Goal: Transaction & Acquisition: Book appointment/travel/reservation

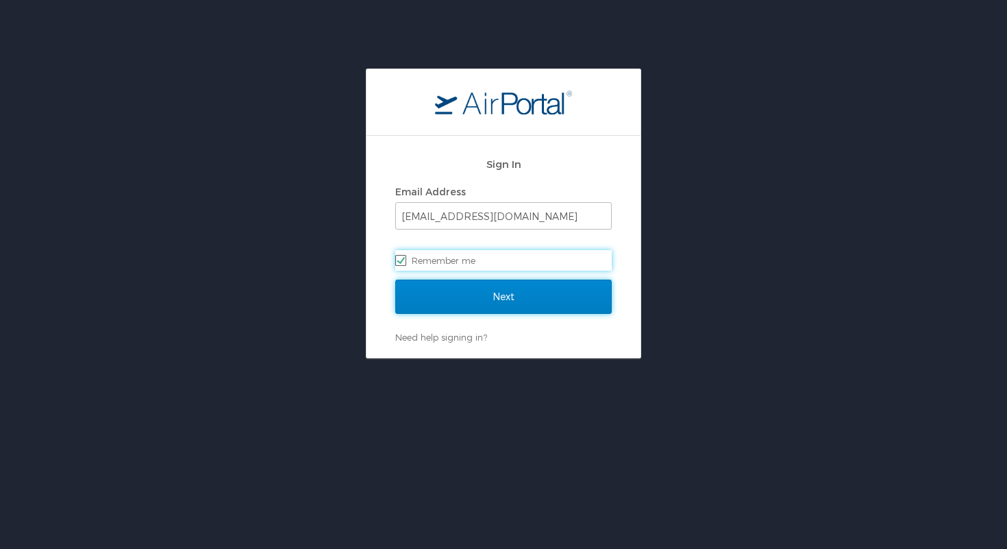
click at [518, 297] on input "Next" at bounding box center [503, 296] width 216 height 34
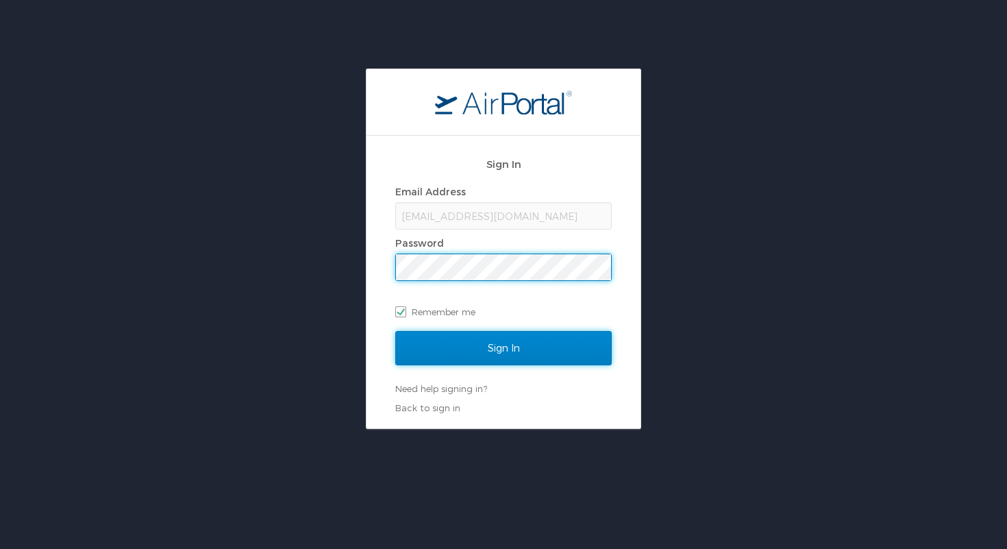
click at [508, 348] on input "Sign In" at bounding box center [503, 348] width 216 height 34
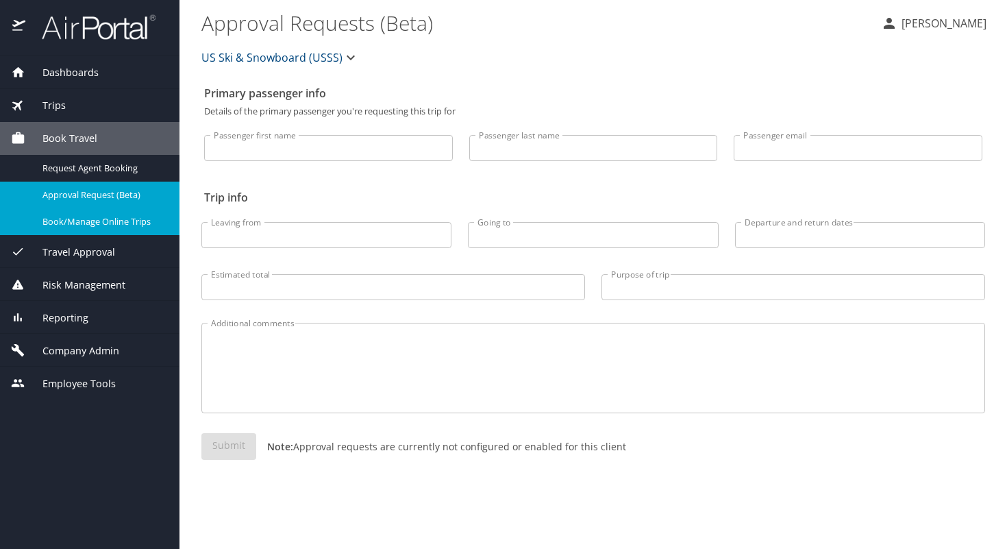
click at [85, 226] on span "Book/Manage Online Trips" at bounding box center [102, 221] width 121 height 13
